Goal: Find specific page/section: Find specific page/section

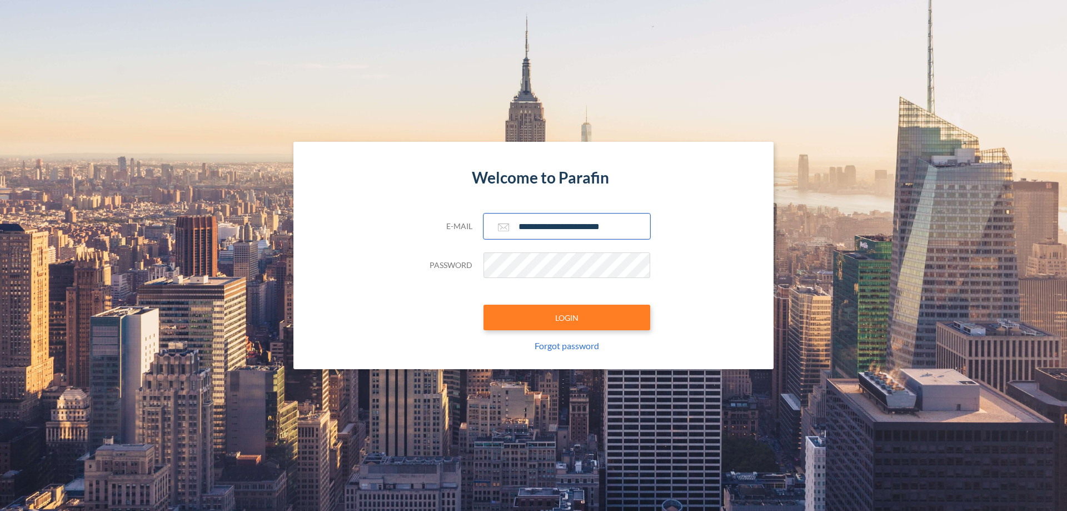
type input "**********"
click at [567, 317] on button "LOGIN" at bounding box center [566, 317] width 167 height 26
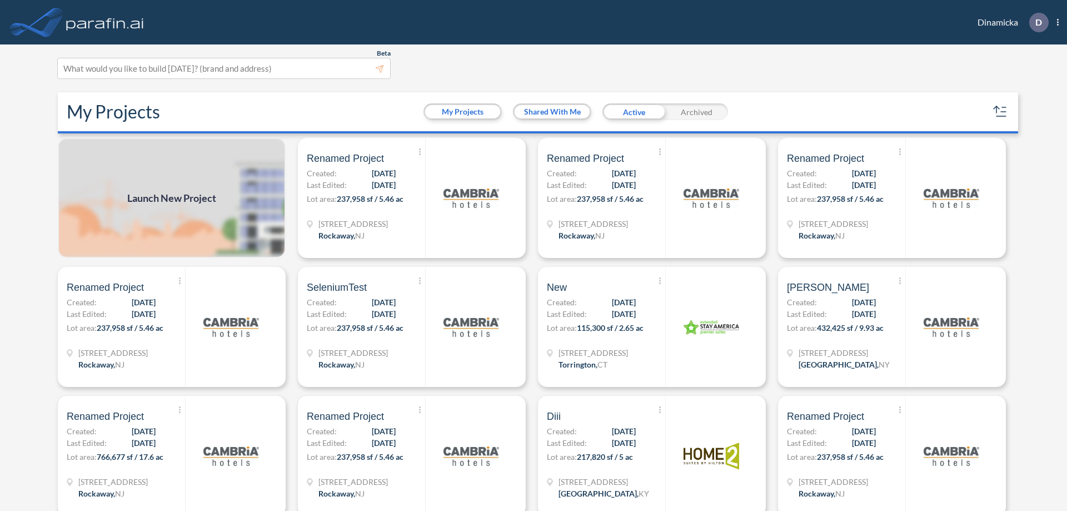
scroll to position [3, 0]
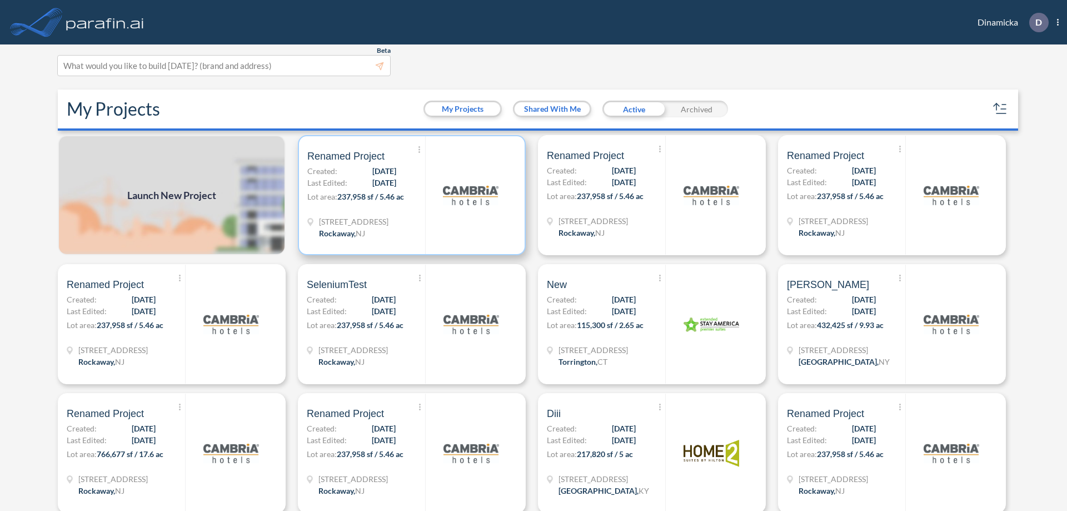
click at [410, 195] on p "Lot area: 237,958 sf / 5.46 ac" at bounding box center [366, 199] width 118 height 16
